Goal: Find specific page/section: Find specific page/section

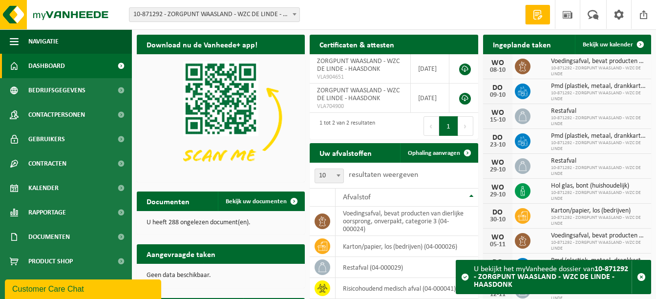
click at [165, 15] on span "10-871292 - ZORGPUNT WAASLAND - WZC DE LINDE - HAASDONK" at bounding box center [215, 15] width 170 height 14
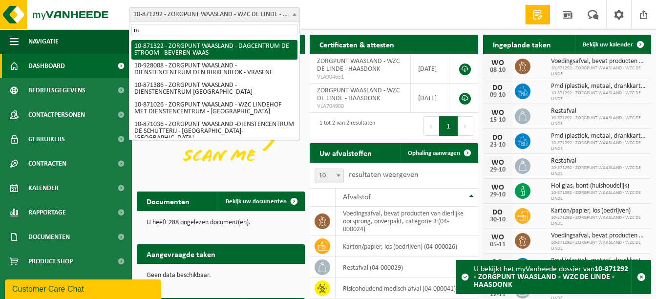
type input "r"
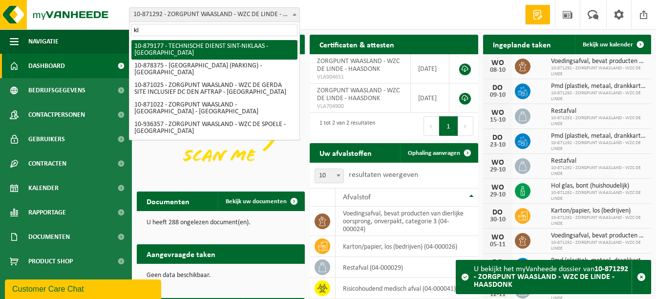
type input "k"
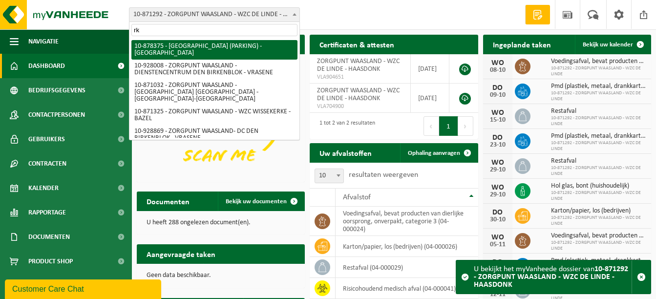
type input "r"
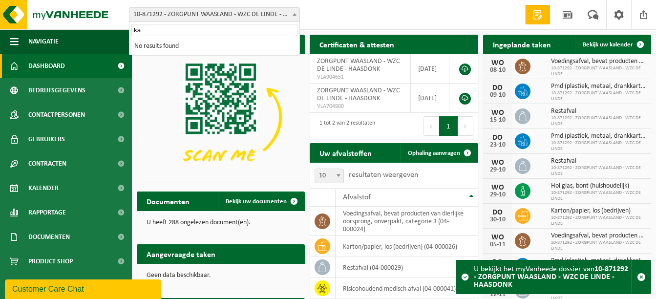
type input "k"
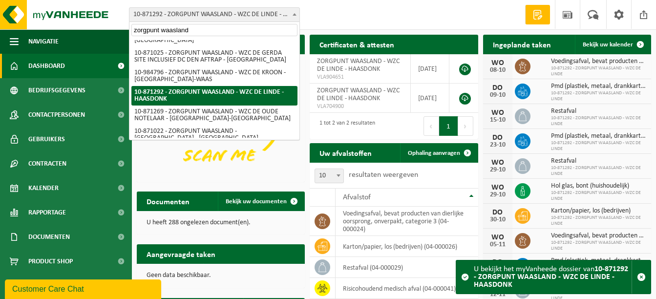
type input "zorgpunt waasland"
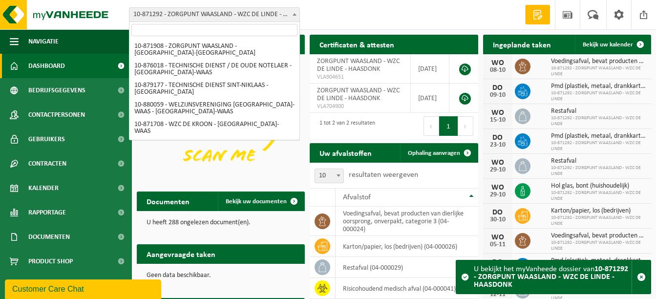
click at [293, 18] on span at bounding box center [295, 14] width 10 height 13
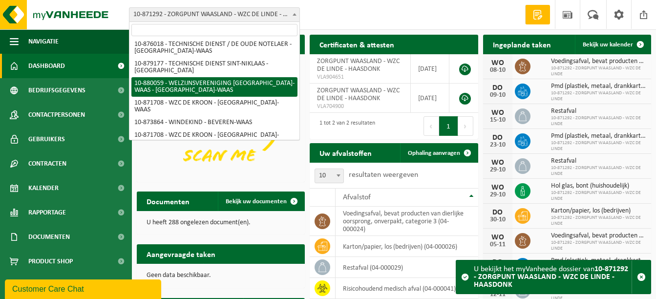
scroll to position [0, 0]
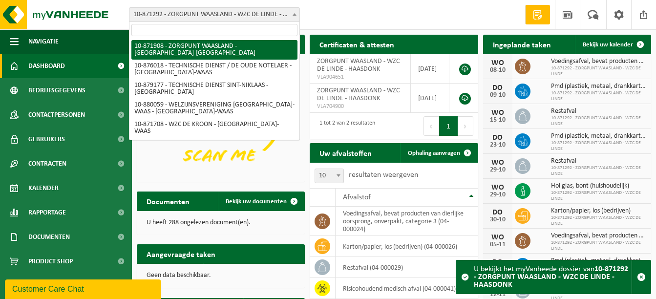
select select "105506"
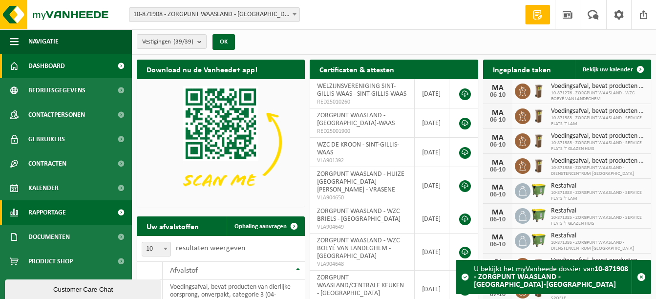
click at [53, 214] on span "Rapportage" at bounding box center [47, 212] width 38 height 24
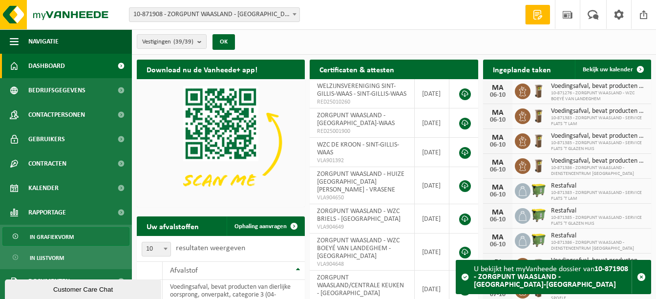
click at [53, 238] on span "In grafiekvorm" at bounding box center [52, 237] width 44 height 19
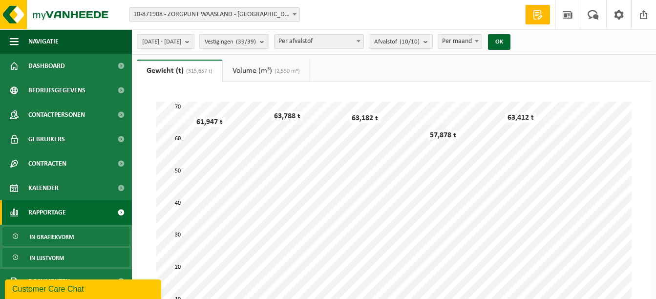
click at [58, 256] on span "In lijstvorm" at bounding box center [47, 258] width 34 height 19
